Goal: Find specific page/section

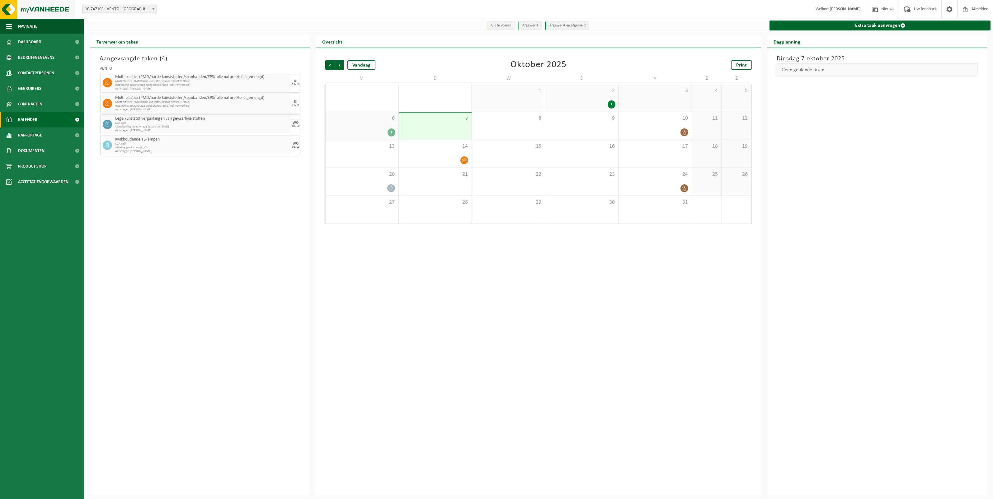
click at [44, 10] on img at bounding box center [37, 9] width 75 height 19
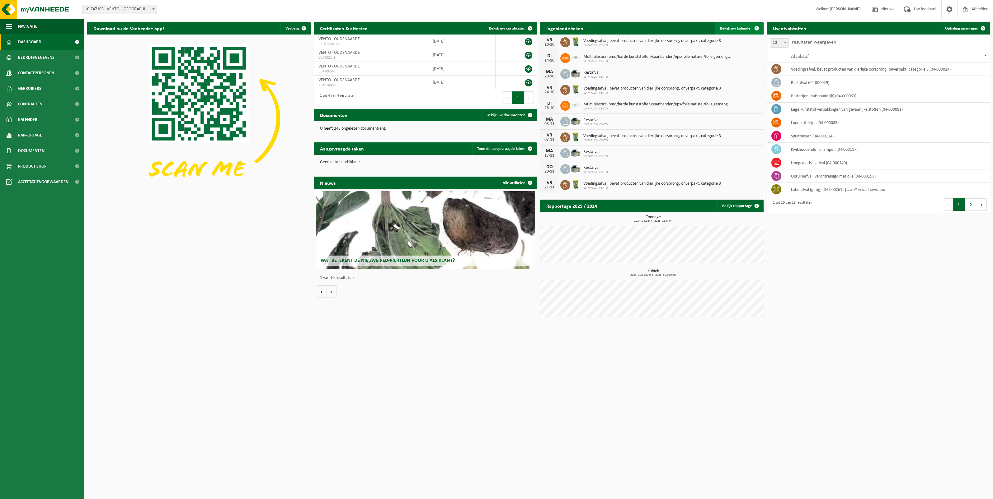
click at [744, 28] on span "Bekijk uw kalender" at bounding box center [736, 28] width 32 height 4
